Goal: Task Accomplishment & Management: Use online tool/utility

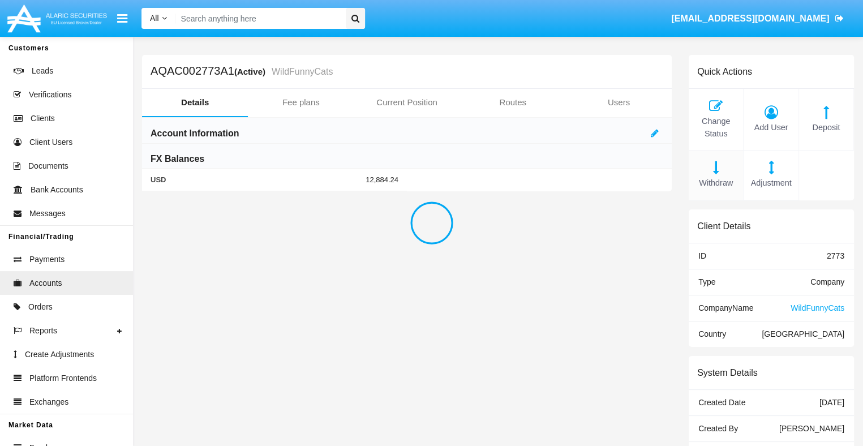
click at [716, 183] on span "Withdraw" at bounding box center [715, 183] width 43 height 12
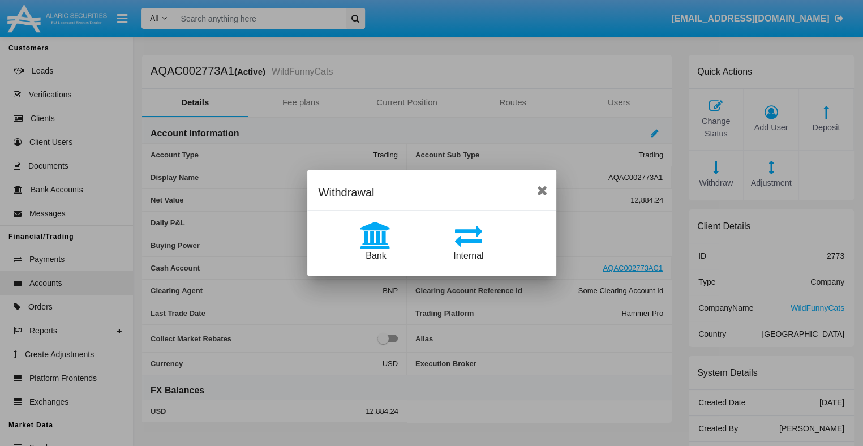
click at [376, 255] on span "Bank" at bounding box center [376, 256] width 20 height 10
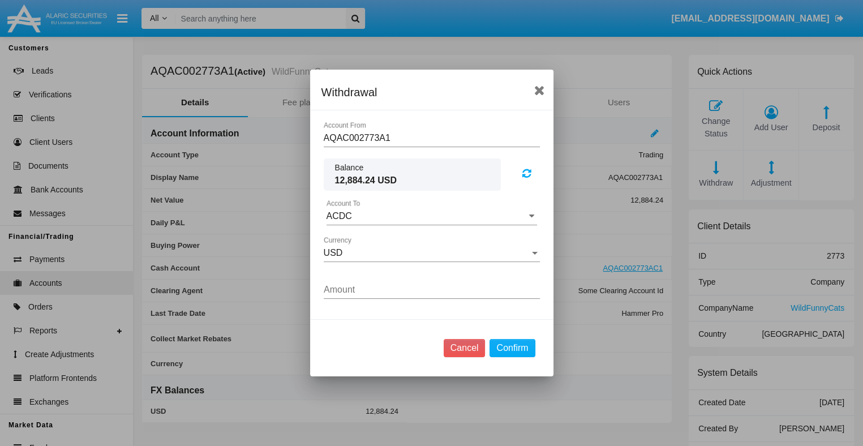
click at [431, 216] on input "ACDC" at bounding box center [431, 216] width 210 height 10
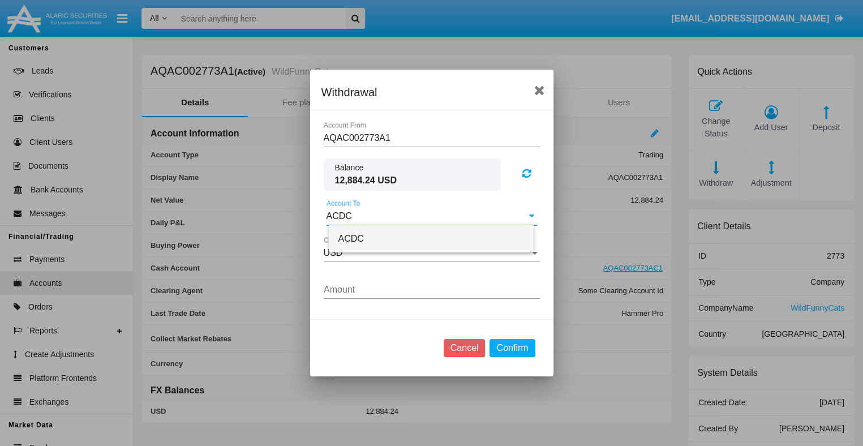
click at [349, 238] on span "ACDC" at bounding box center [350, 239] width 25 height 10
type input "ACDC"
type input "76.92"
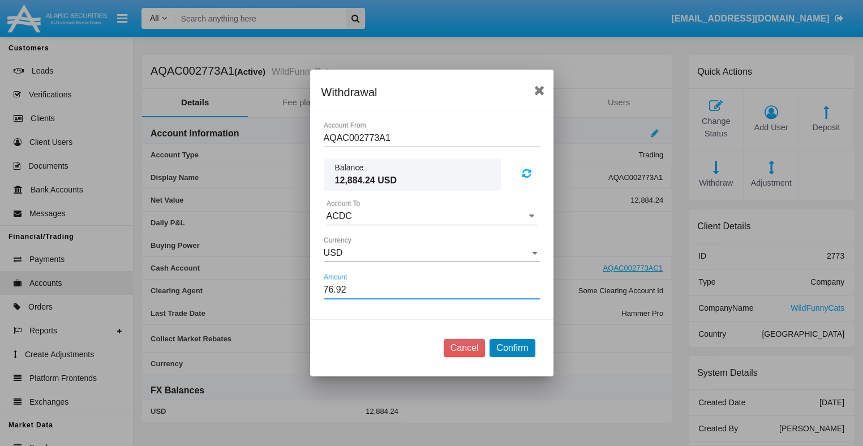
click at [512, 347] on button "Confirm" at bounding box center [511, 348] width 45 height 18
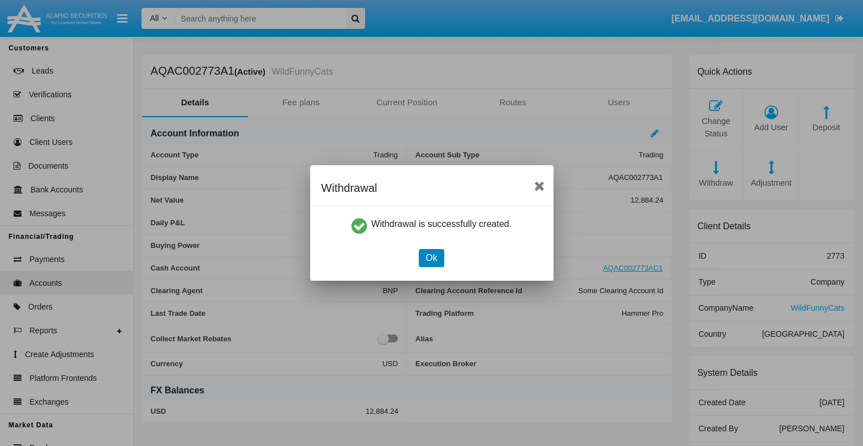
click at [431, 257] on button "Ok" at bounding box center [431, 258] width 25 height 18
